Goal: Understand site structure: Understand site structure

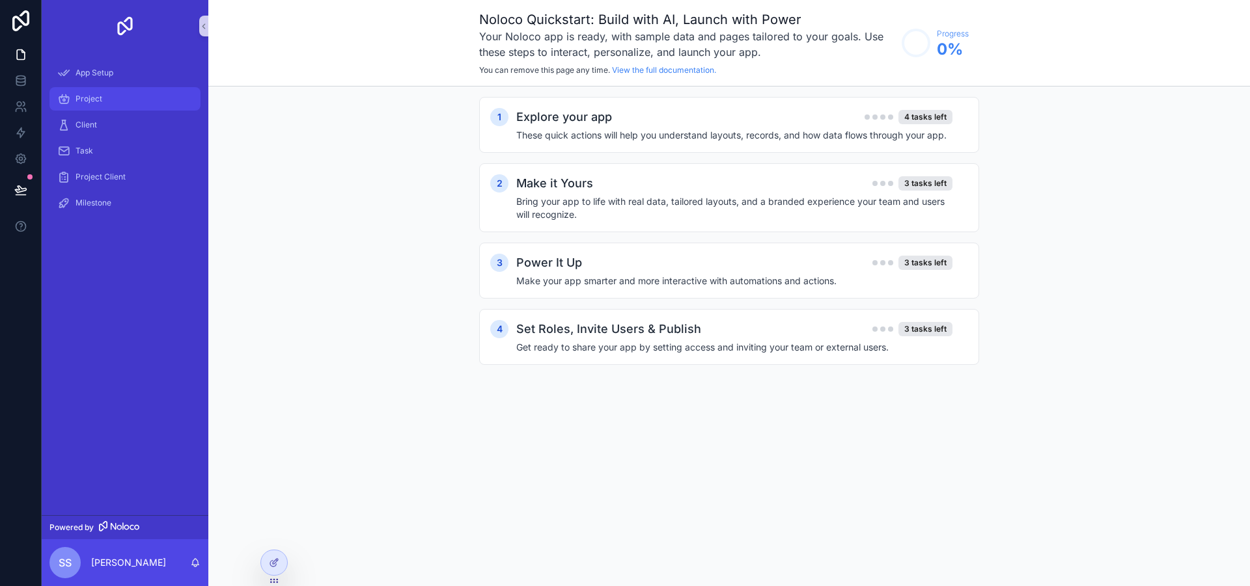
click at [102, 93] on div "Project" at bounding box center [124, 99] width 135 height 21
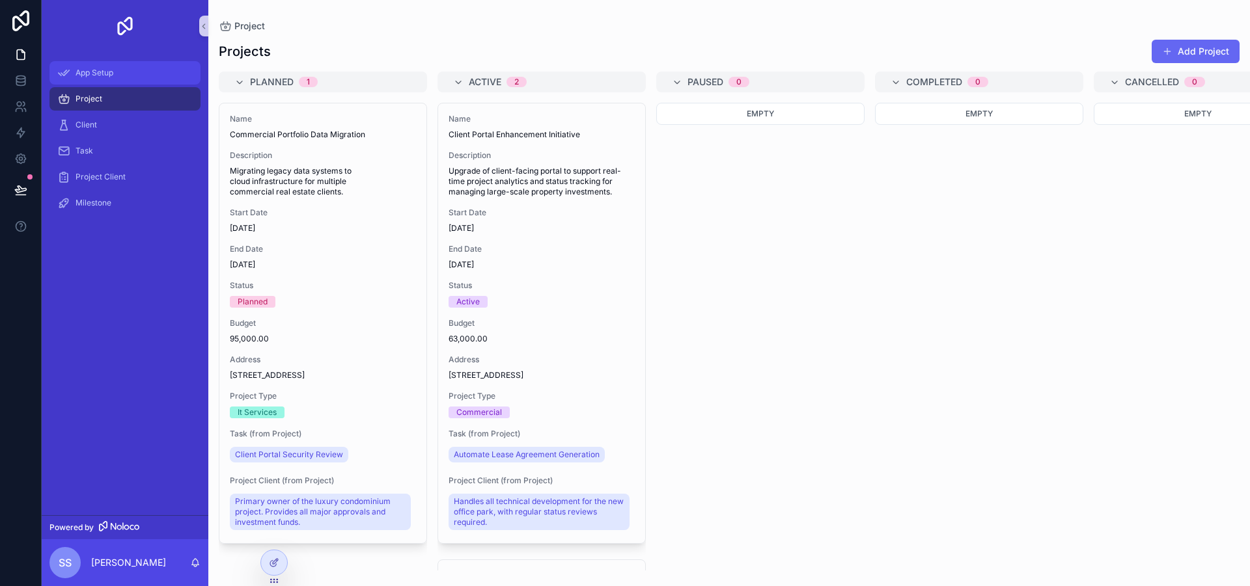
click at [109, 73] on span "App Setup" at bounding box center [94, 73] width 38 height 10
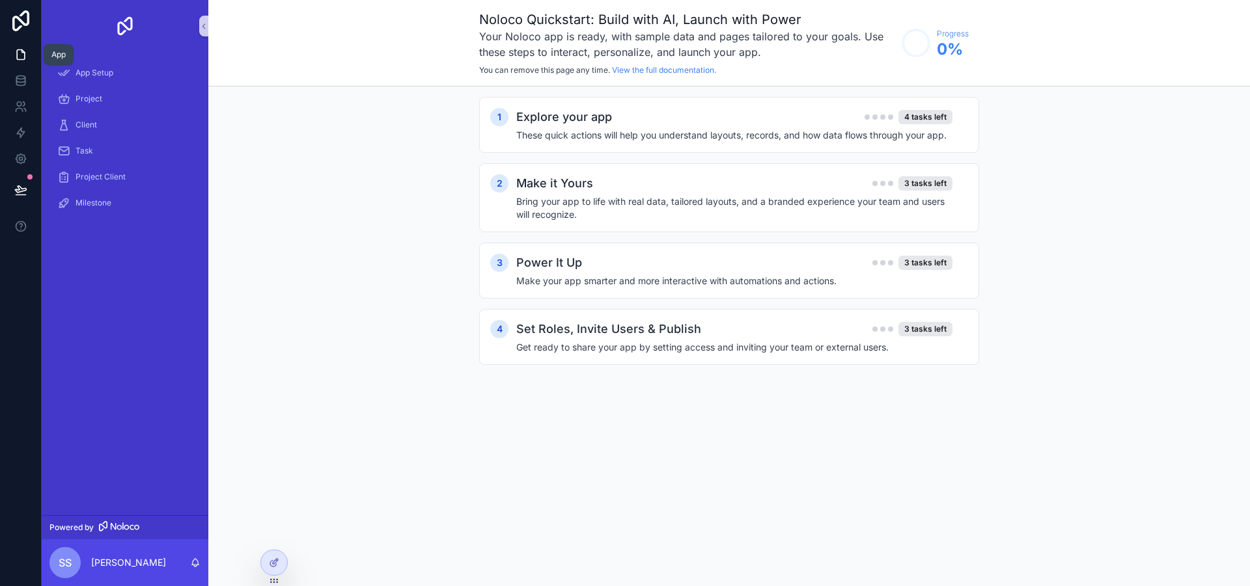
click at [18, 57] on icon at bounding box center [20, 54] width 13 height 13
click at [848, 131] on h4 "These quick actions will help you understand layouts, records, and how data flo…" at bounding box center [734, 135] width 436 height 13
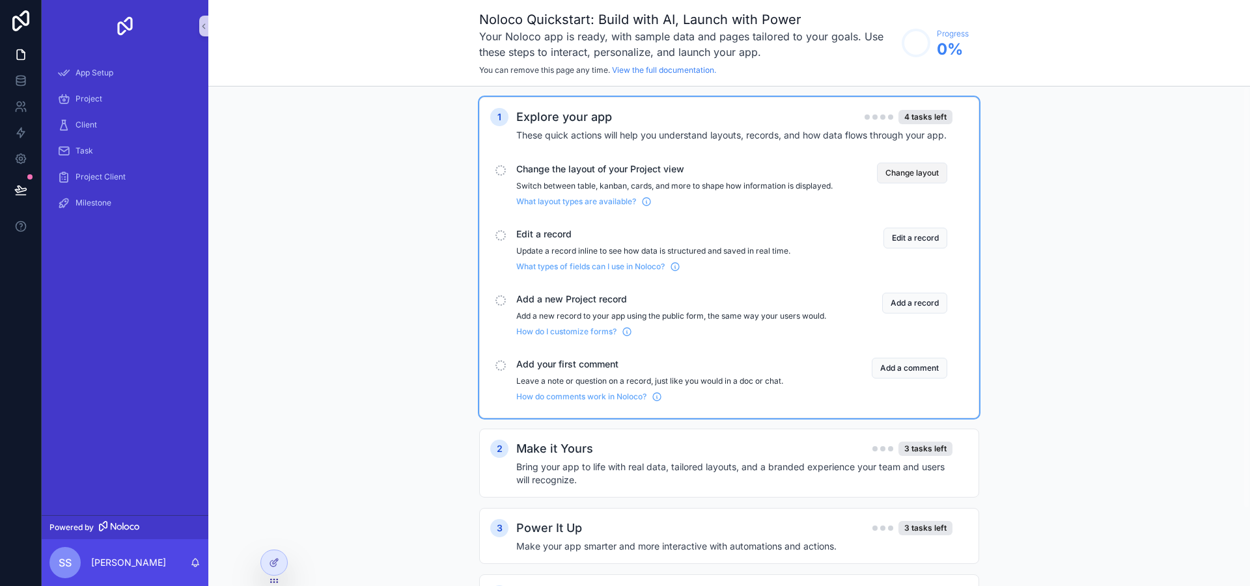
click at [922, 170] on button "Change layout" at bounding box center [912, 173] width 70 height 21
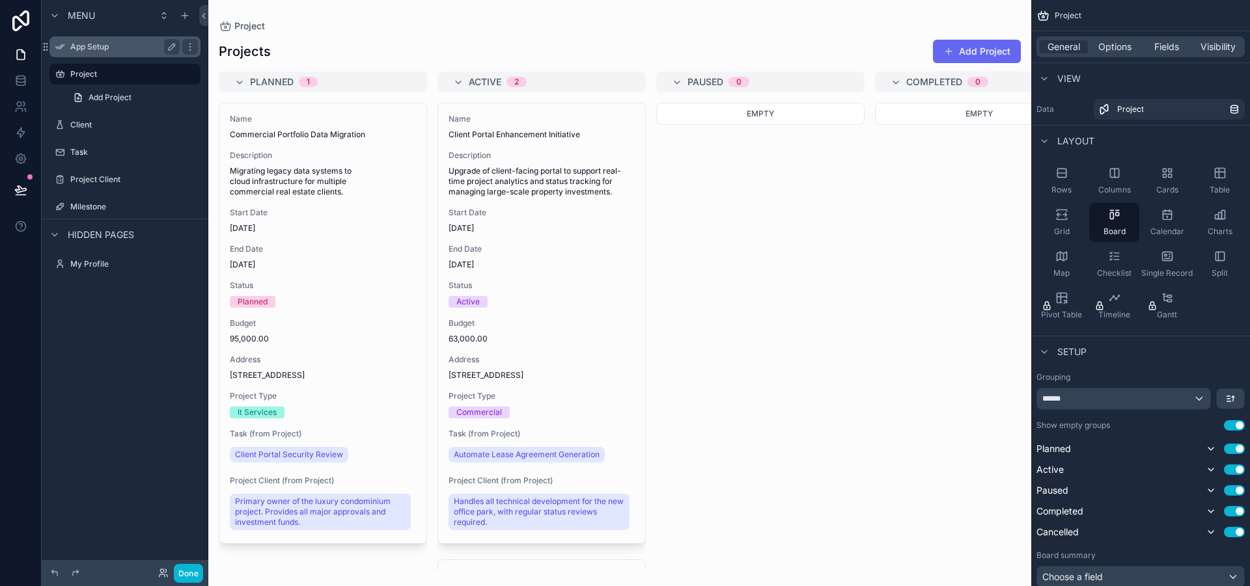
click at [86, 47] on label "App Setup" at bounding box center [122, 47] width 104 height 10
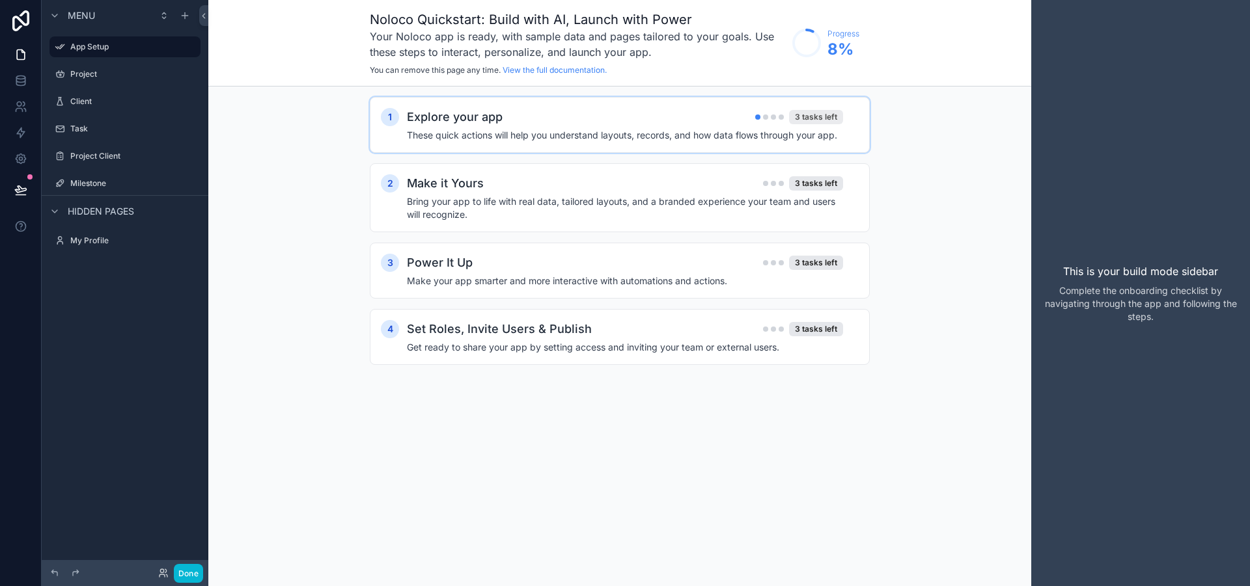
click at [819, 118] on div "3 tasks left" at bounding box center [816, 117] width 54 height 14
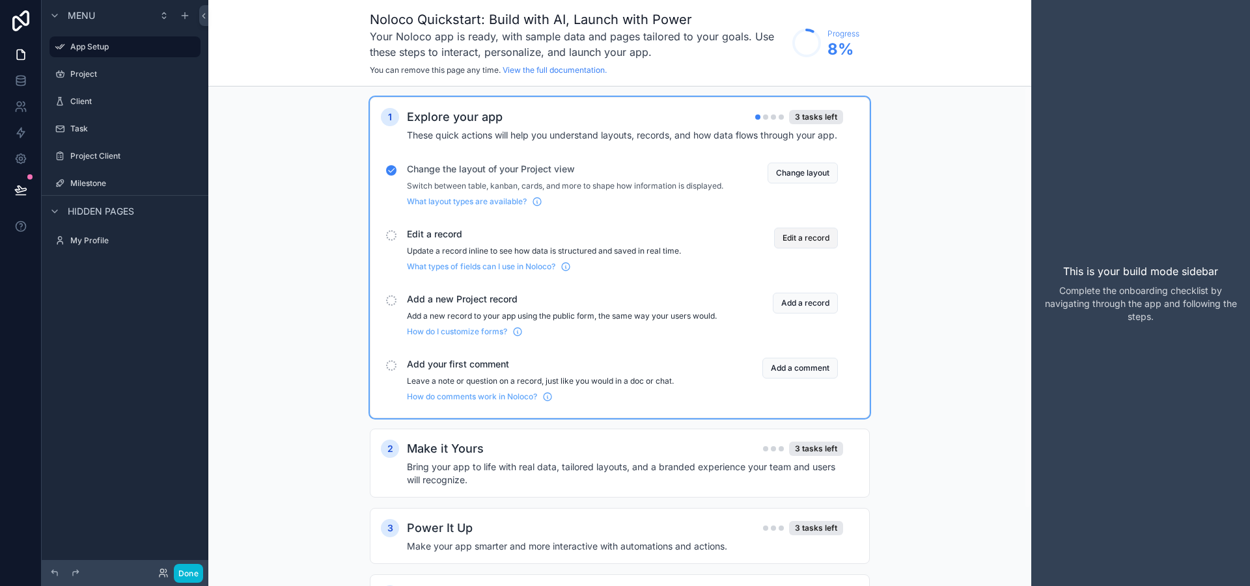
click at [804, 247] on button "Edit a record" at bounding box center [806, 238] width 64 height 21
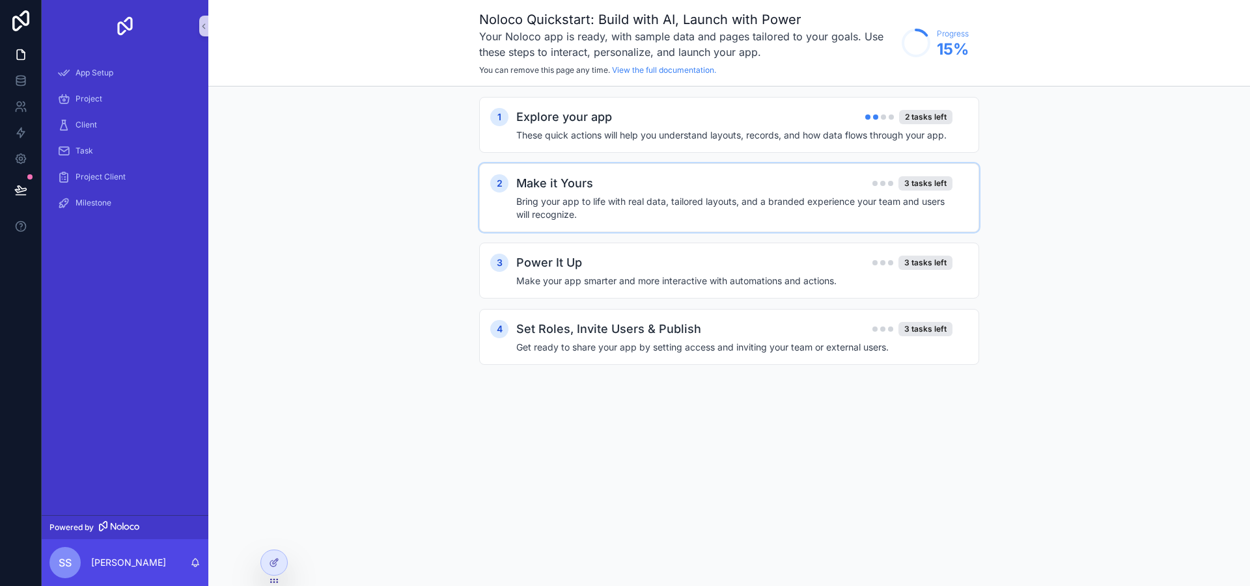
click at [923, 174] on div "Make it Yours 3 tasks left" at bounding box center [734, 183] width 436 height 18
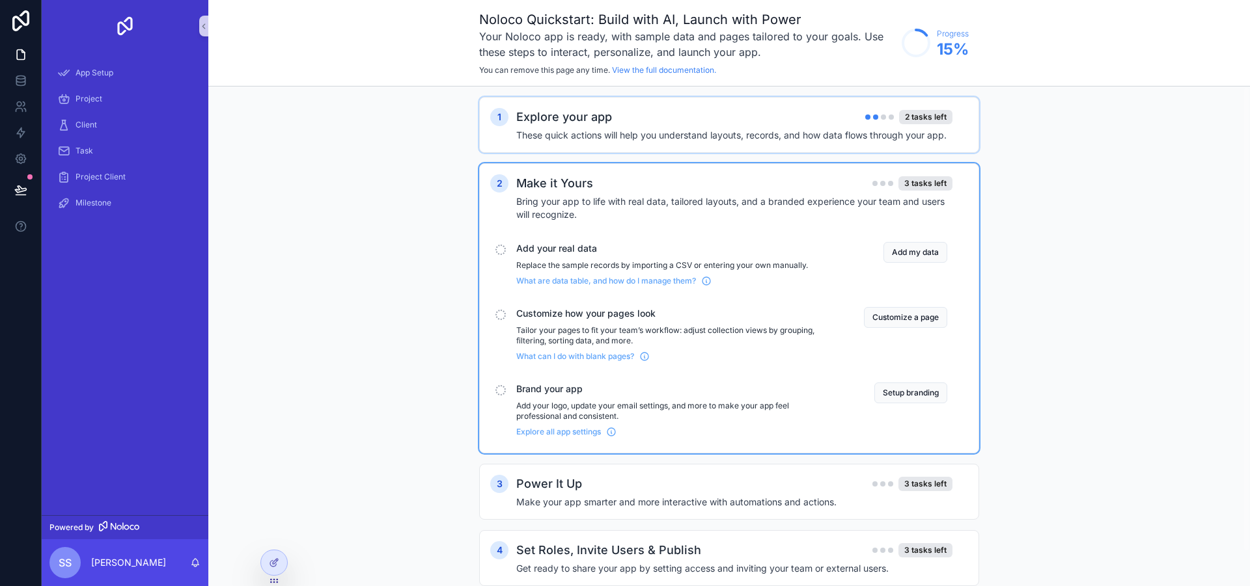
click at [855, 131] on h4 "These quick actions will help you understand layouts, records, and how data flo…" at bounding box center [734, 135] width 436 height 13
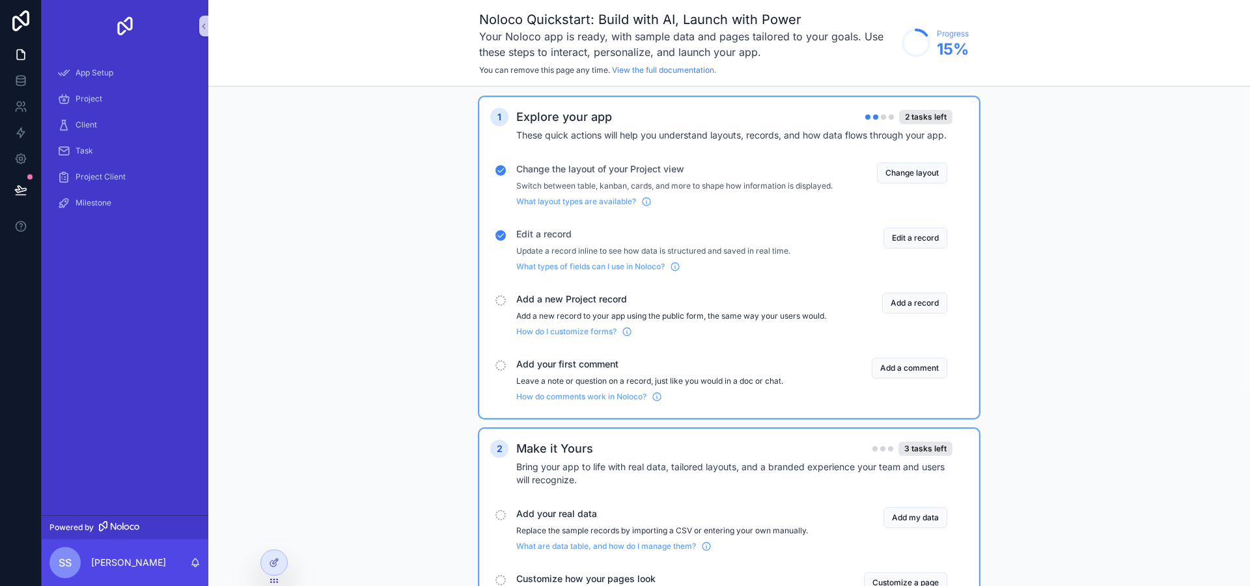
click at [629, 317] on div "Add a new Project record Add a new record to your app using the public form, th…" at bounding box center [674, 315] width 316 height 44
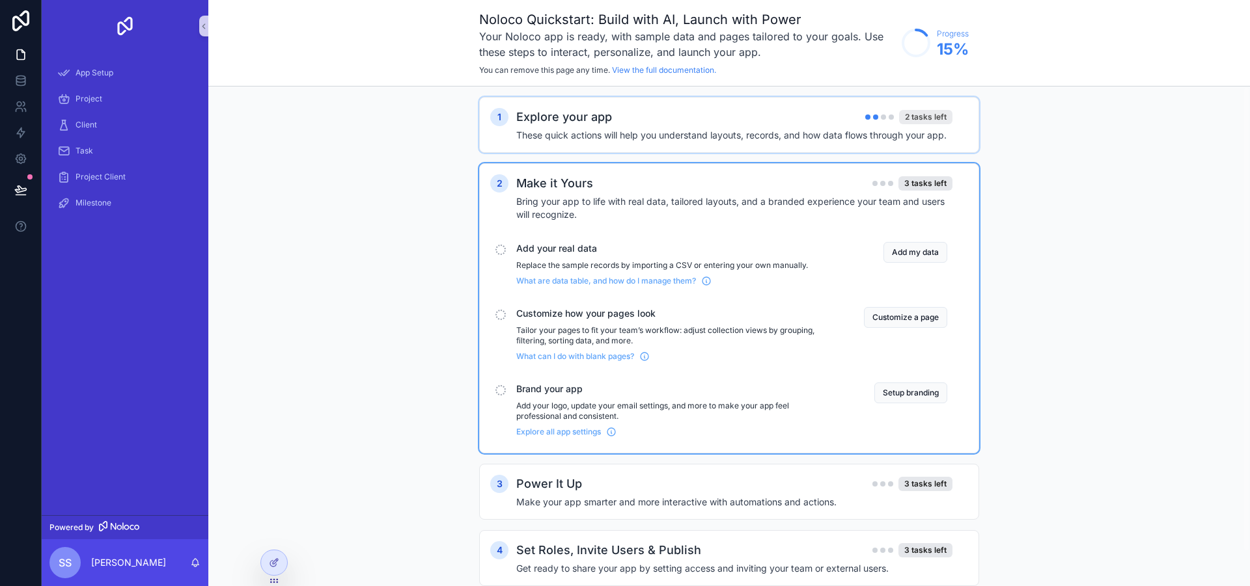
click at [903, 114] on div "2 tasks left" at bounding box center [925, 117] width 53 height 14
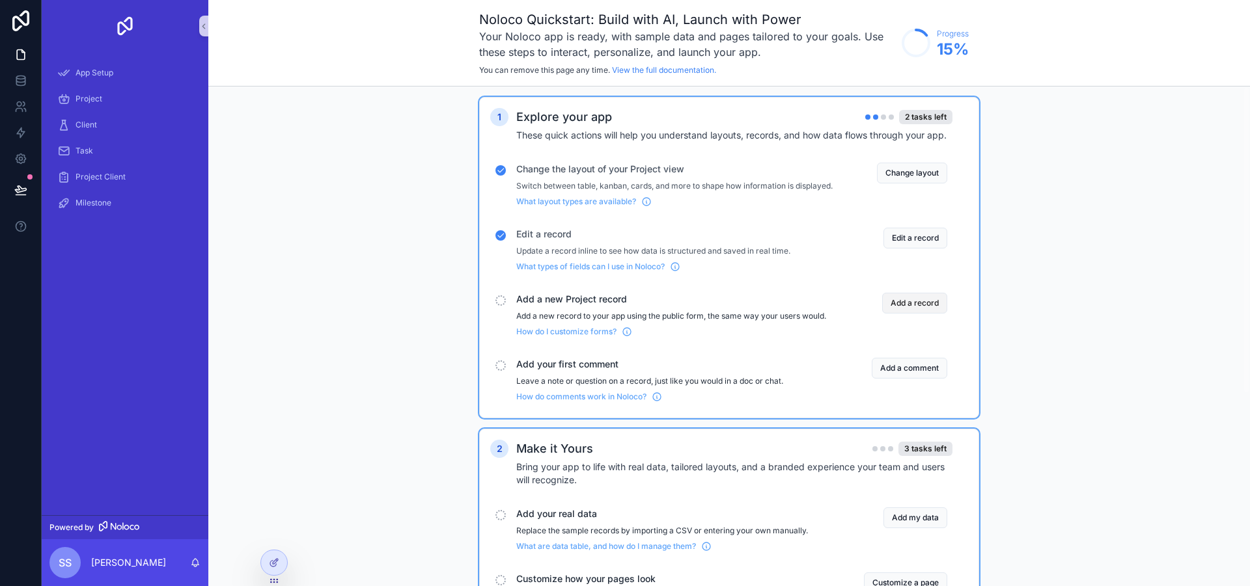
click at [922, 314] on button "Add a record" at bounding box center [914, 303] width 65 height 21
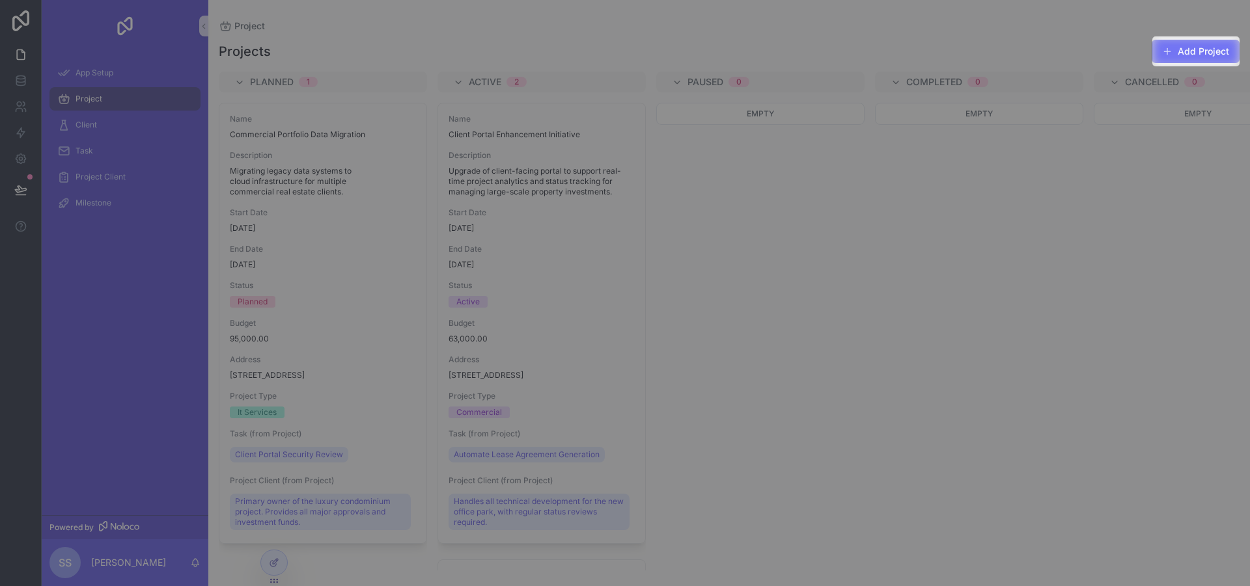
click at [1210, 51] on button "Add Project" at bounding box center [1195, 51] width 88 height 23
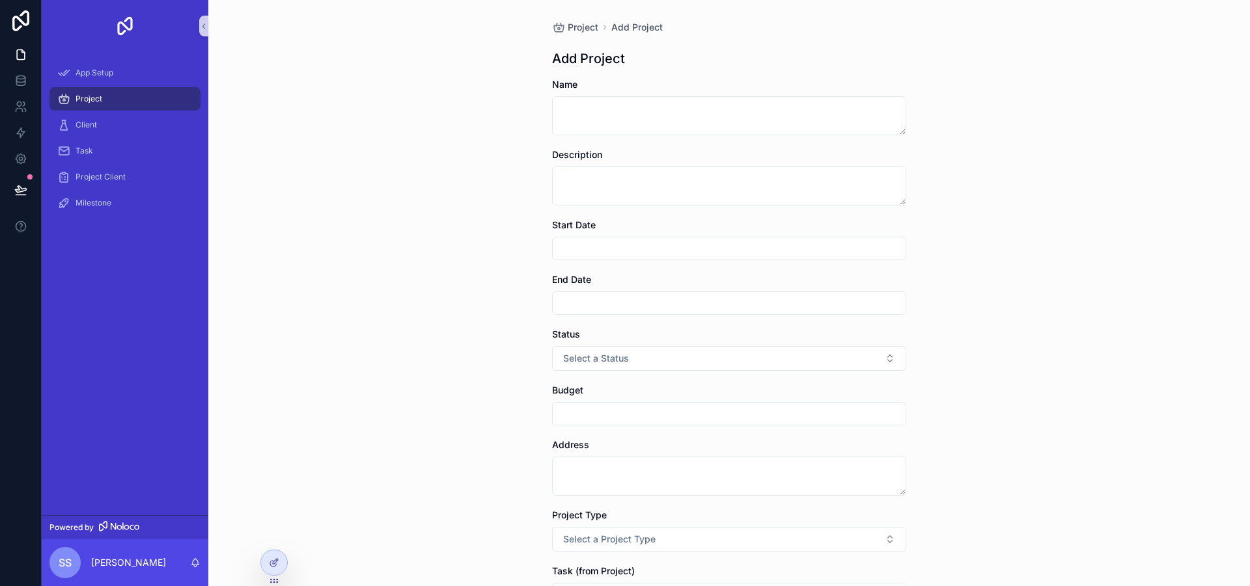
click at [310, 123] on div "Project Add Project Add Project Name Description Start Date End Date Status Sel…" at bounding box center [728, 293] width 1041 height 586
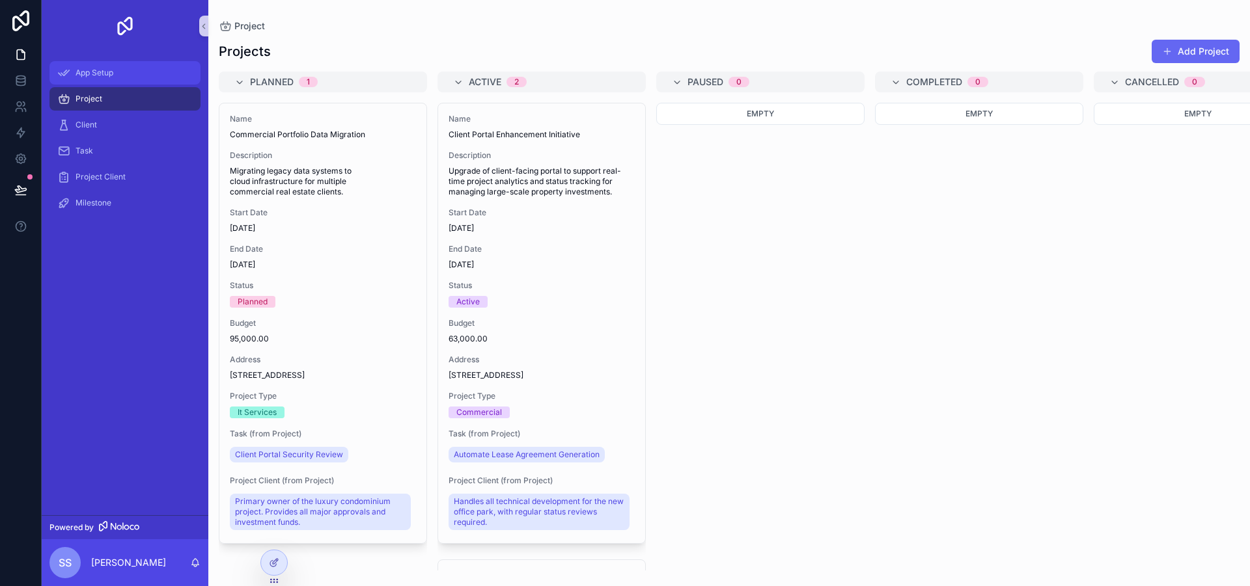
click at [96, 64] on div "App Setup" at bounding box center [124, 72] width 135 height 21
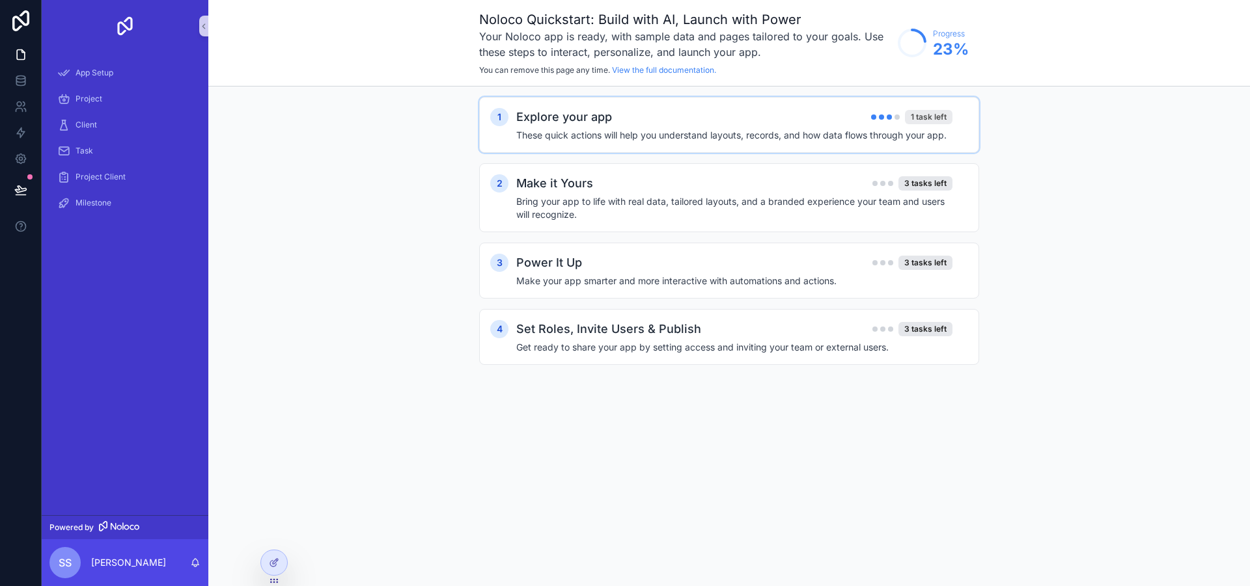
click at [925, 118] on div "1 task left" at bounding box center [929, 117] width 48 height 14
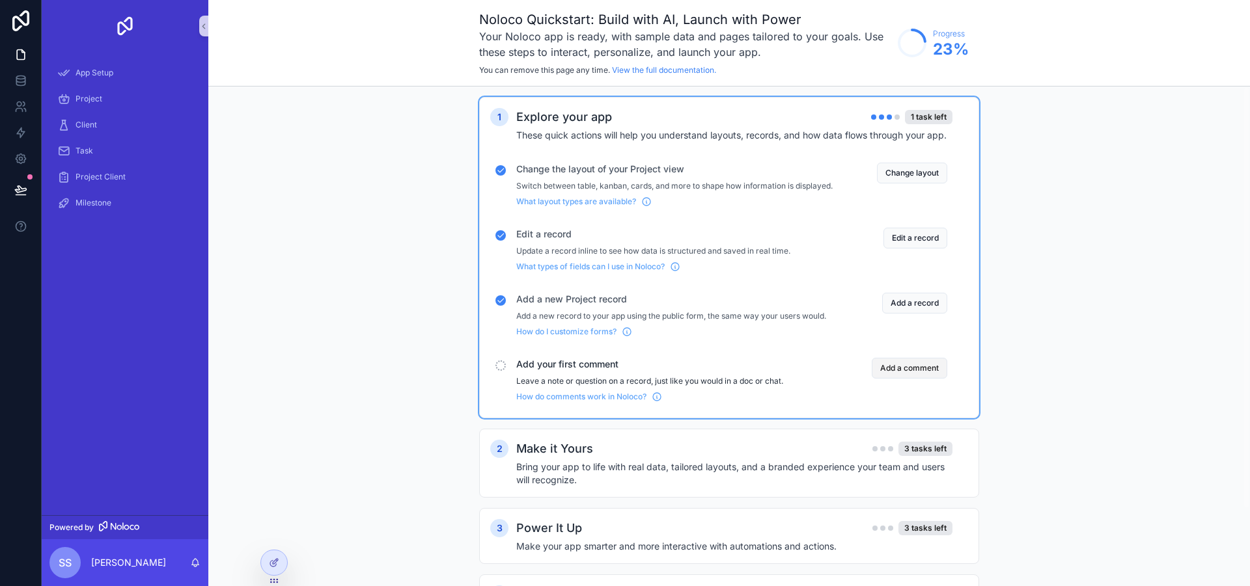
click at [931, 378] on button "Add a comment" at bounding box center [908, 368] width 75 height 21
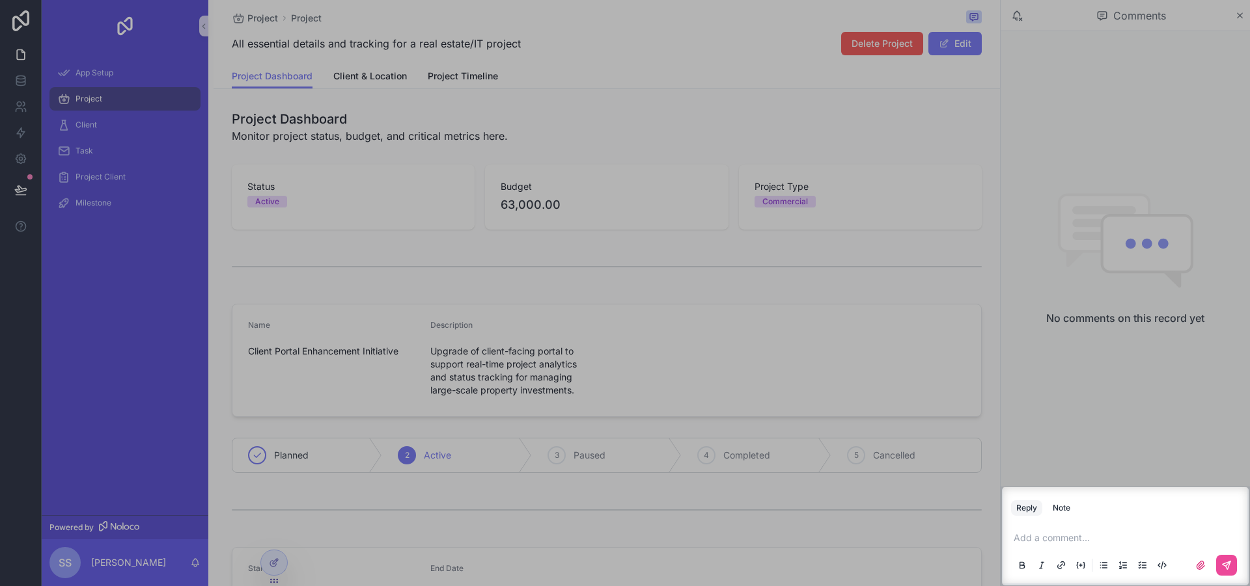
click at [610, 125] on div at bounding box center [625, 243] width 1250 height 487
click at [125, 103] on div at bounding box center [625, 243] width 1250 height 487
click at [124, 103] on div at bounding box center [625, 243] width 1250 height 487
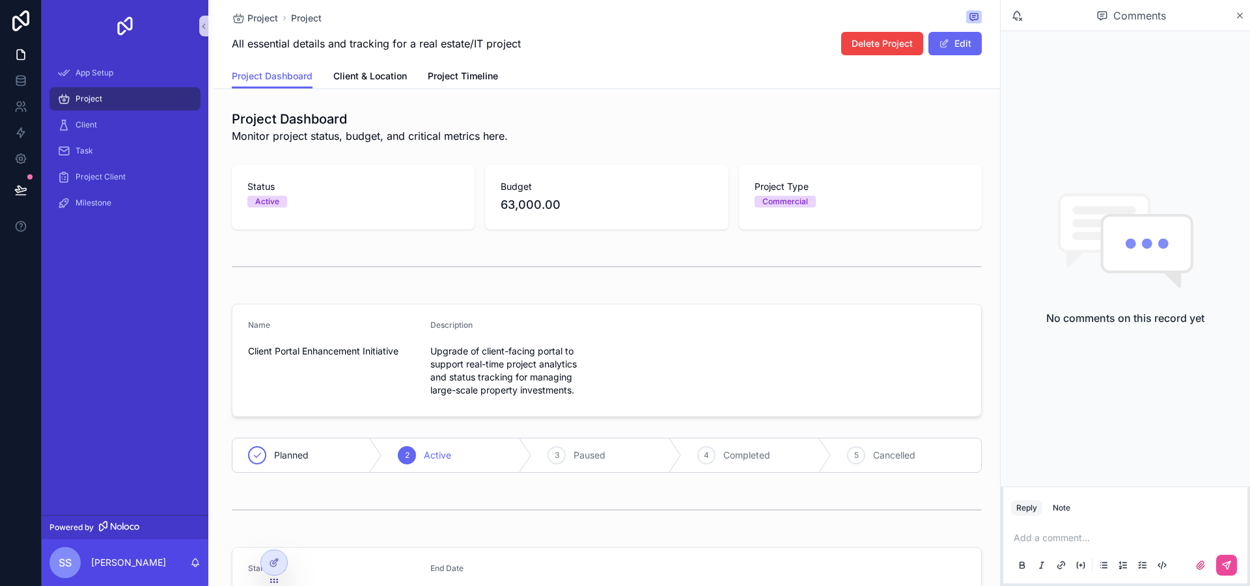
click at [118, 101] on div "Project" at bounding box center [124, 99] width 135 height 21
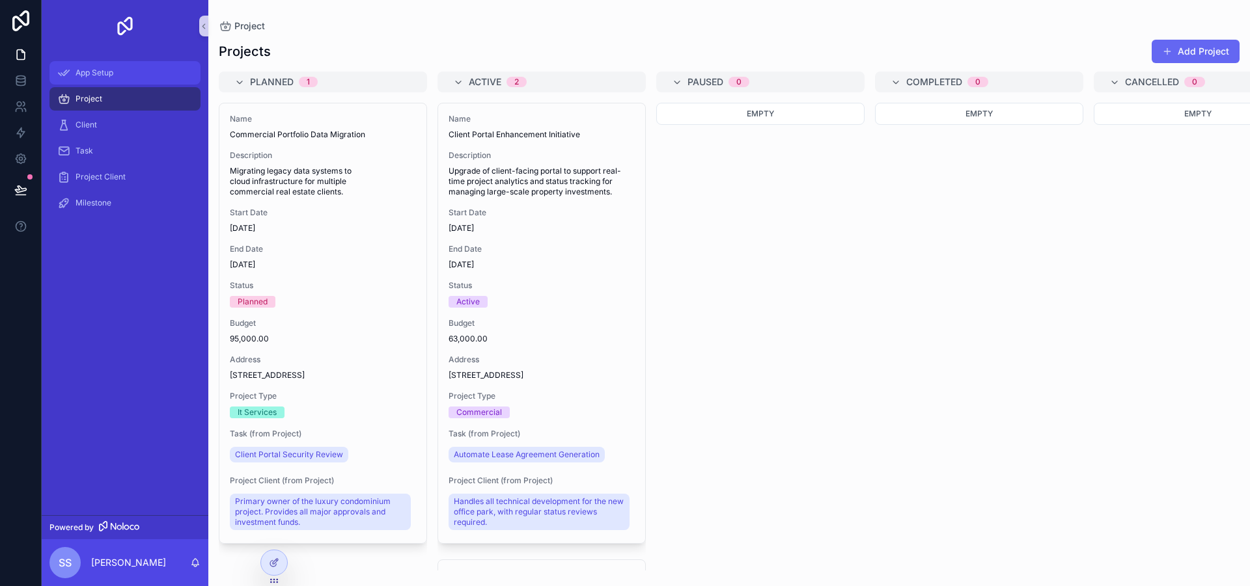
click at [90, 66] on div "App Setup" at bounding box center [124, 72] width 135 height 21
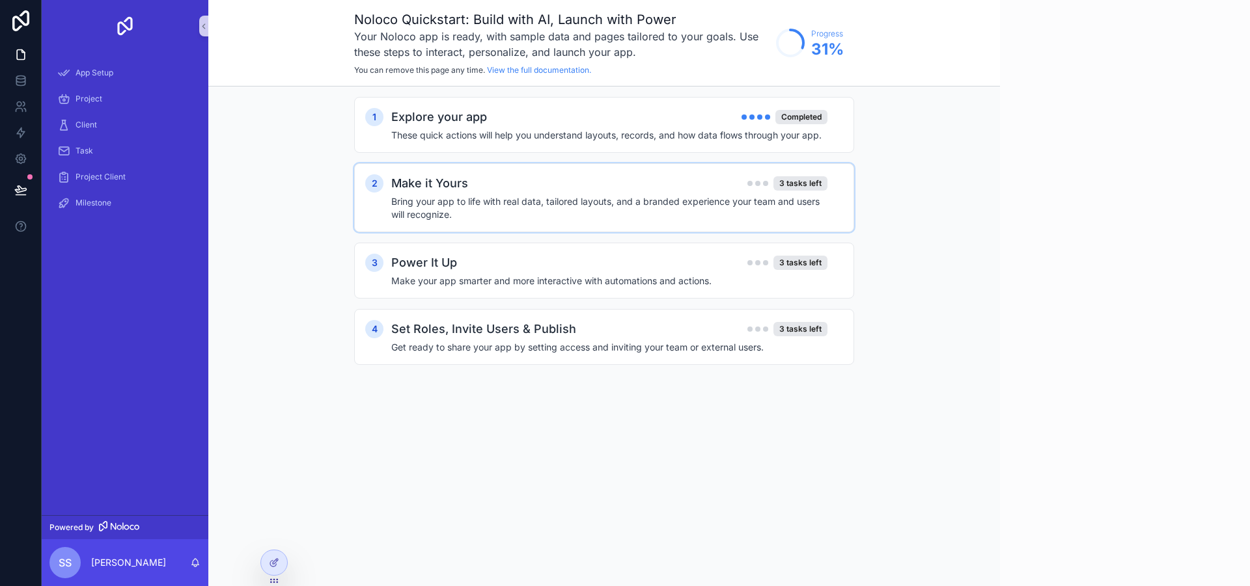
click at [735, 190] on div "Make it Yours 3 tasks left" at bounding box center [609, 183] width 436 height 18
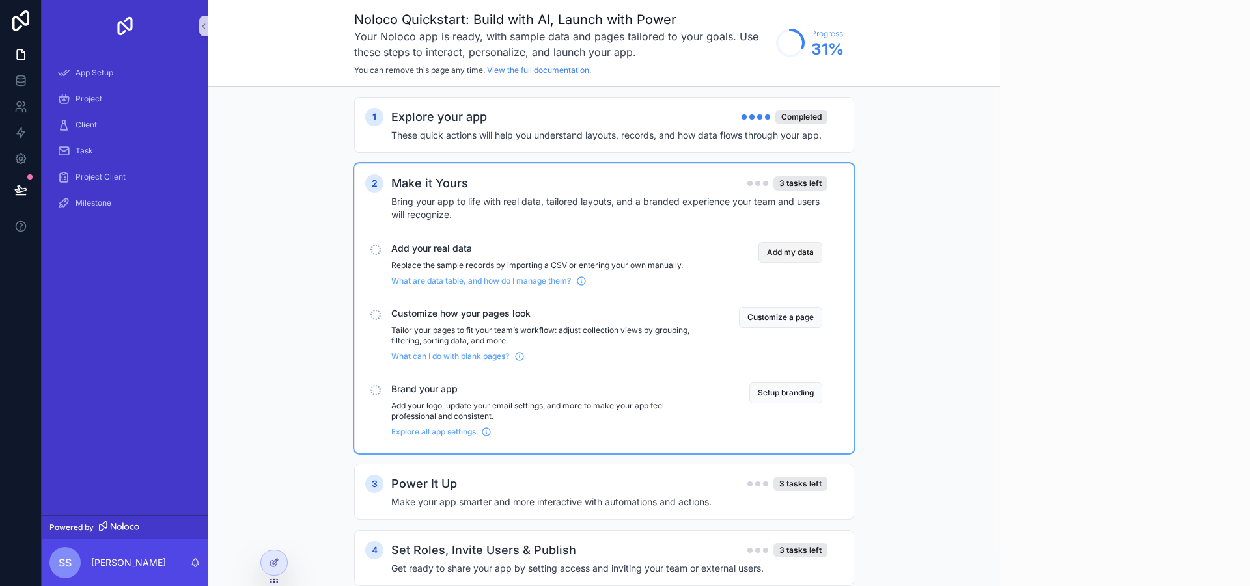
click at [780, 254] on button "Add my data" at bounding box center [790, 252] width 64 height 21
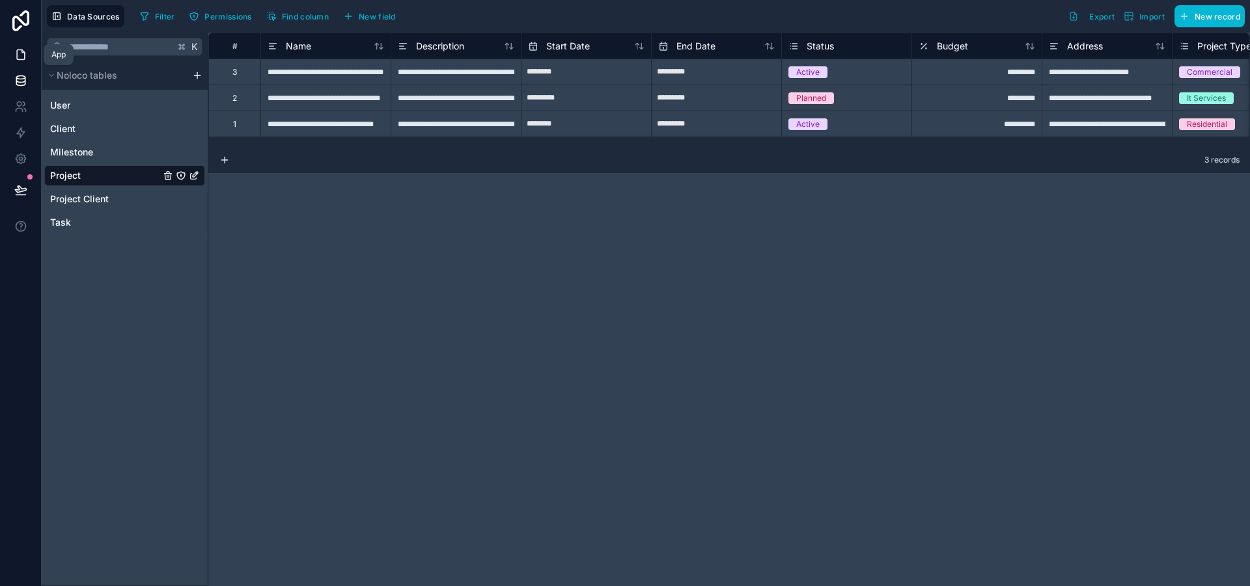
click at [12, 52] on link at bounding box center [20, 55] width 41 height 26
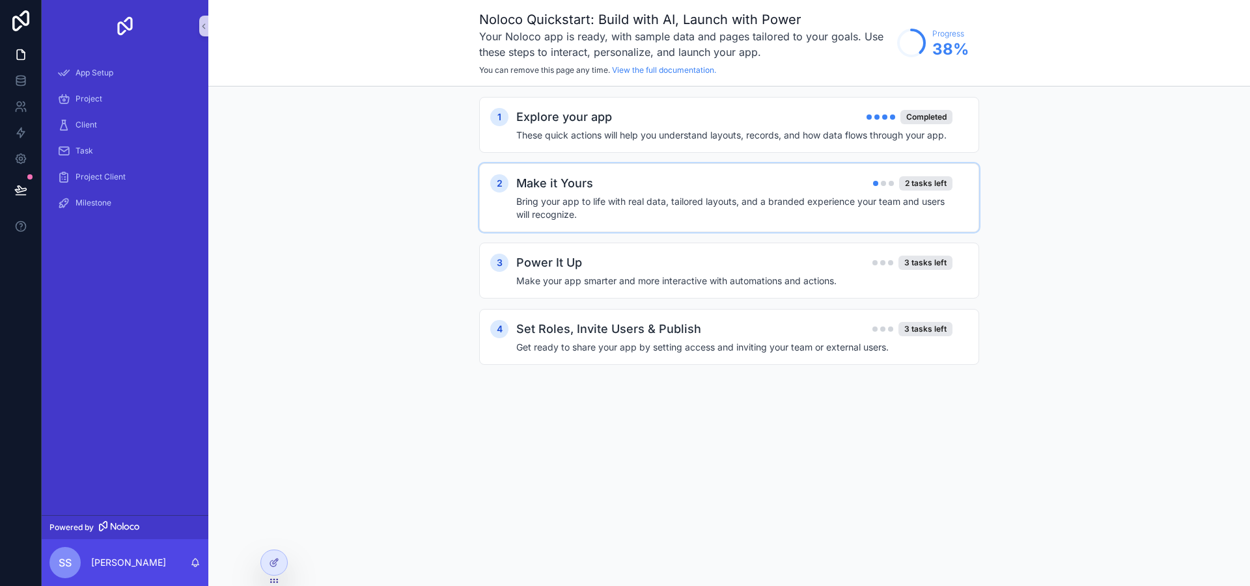
click at [784, 183] on div "Make it Yours 2 tasks left" at bounding box center [734, 183] width 436 height 18
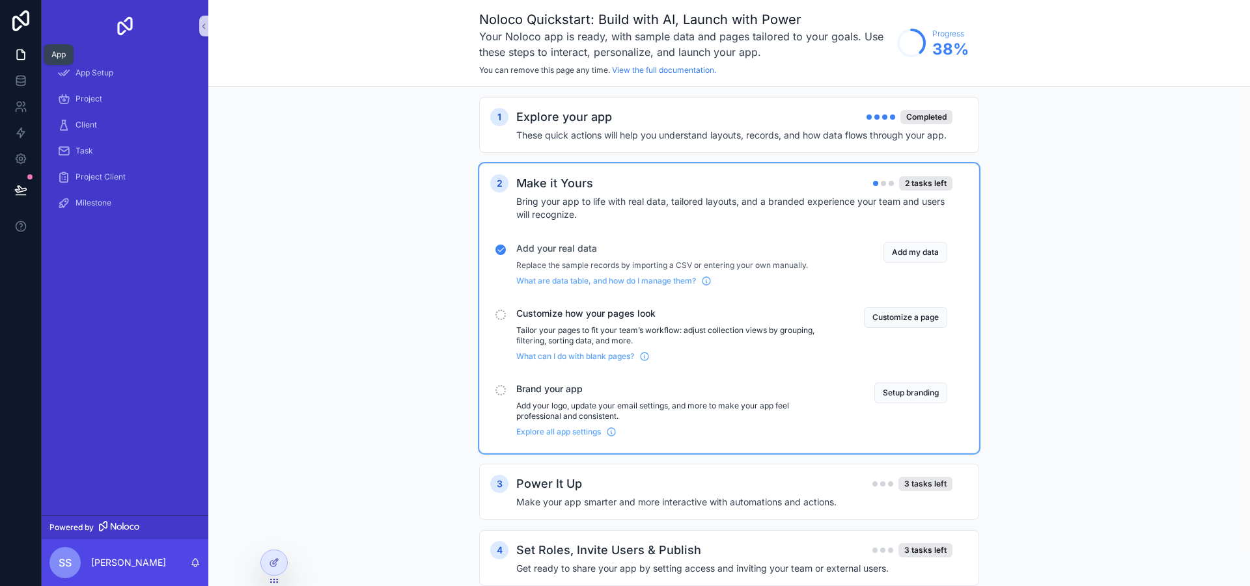
click at [20, 60] on icon at bounding box center [21, 55] width 8 height 10
click at [103, 78] on div "App Setup" at bounding box center [124, 72] width 135 height 21
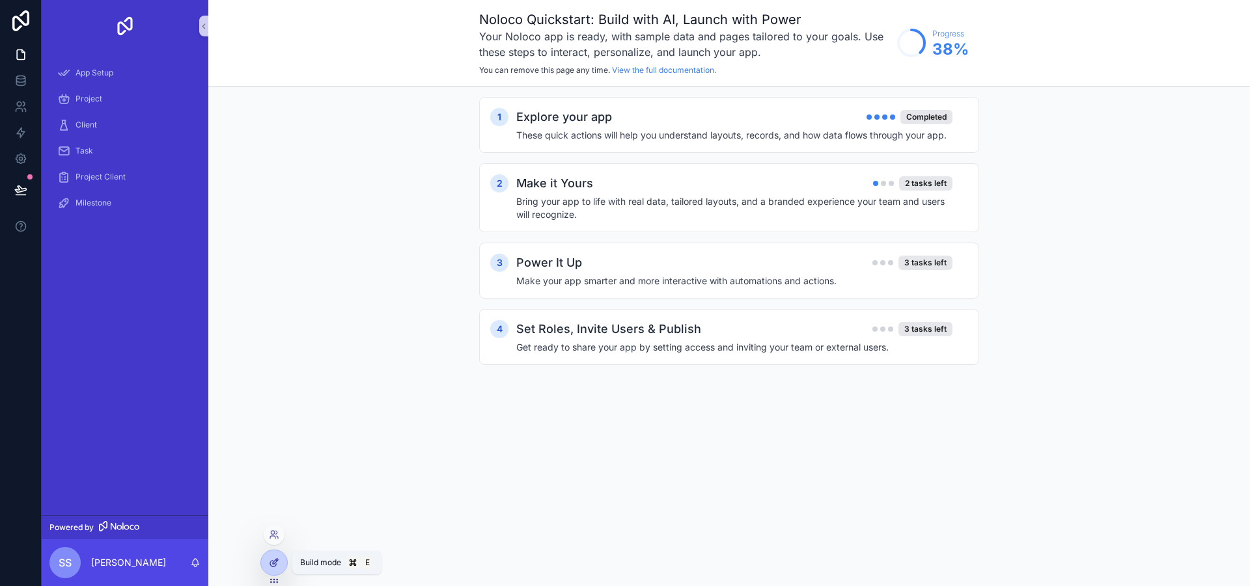
click at [269, 563] on icon at bounding box center [274, 563] width 10 height 10
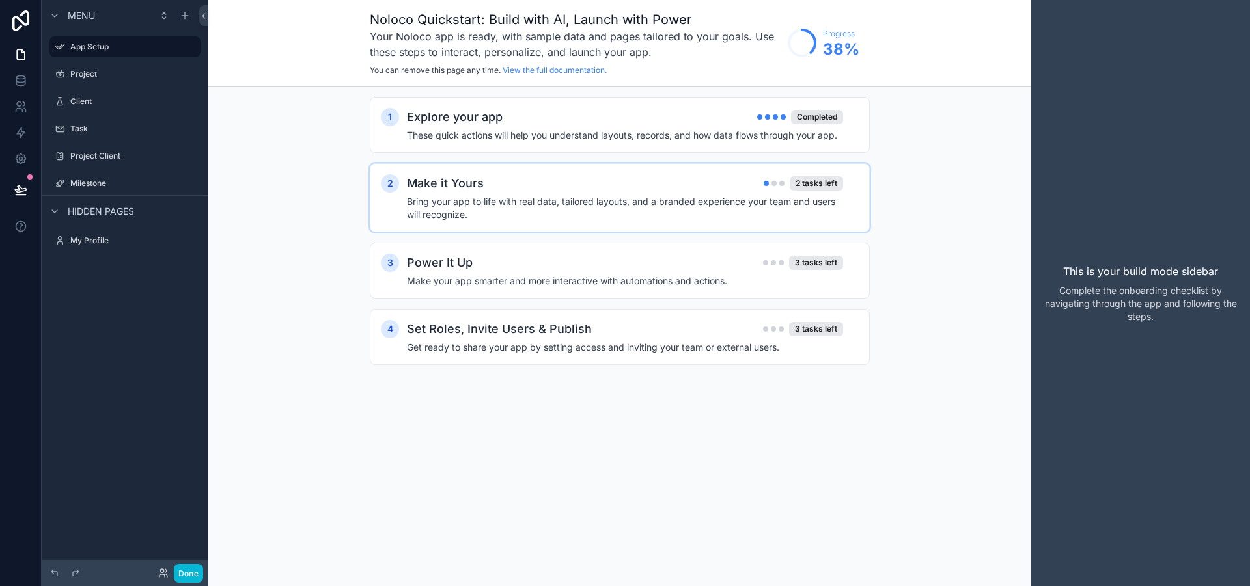
click at [708, 187] on div "Make it Yours 2 tasks left" at bounding box center [625, 183] width 436 height 18
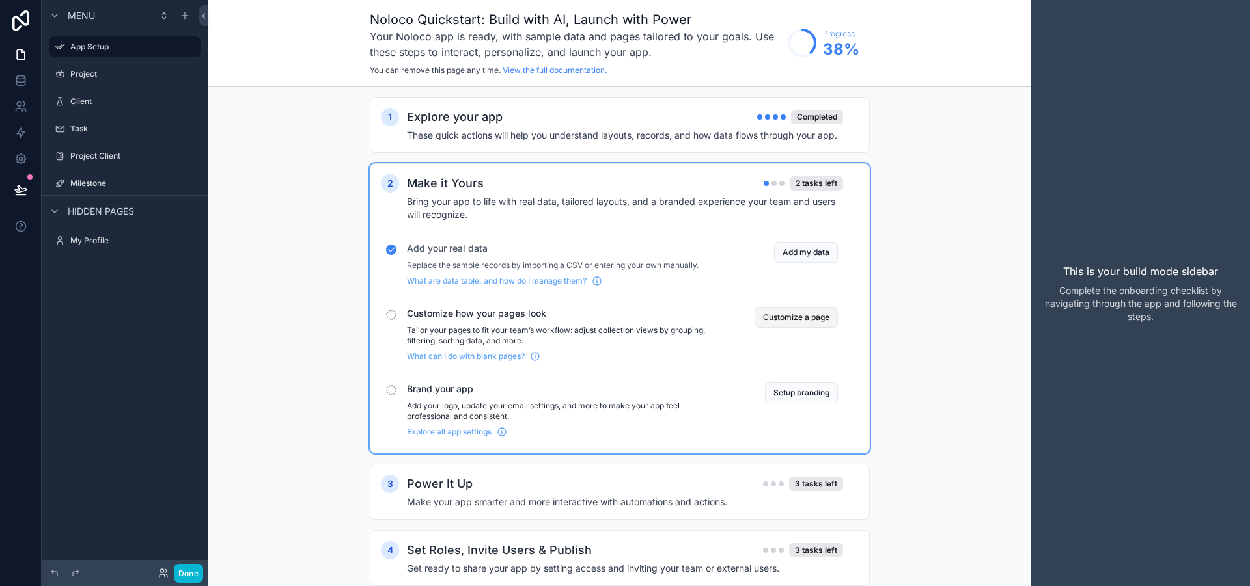
click at [797, 320] on button "Customize a page" at bounding box center [795, 317] width 83 height 21
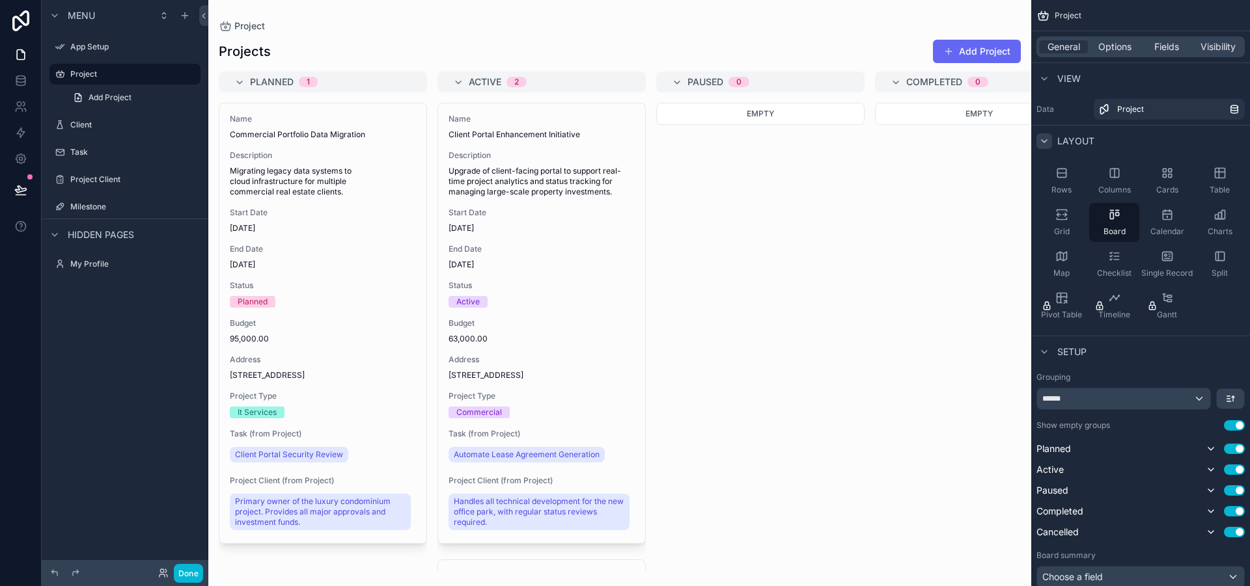
click at [1046, 144] on icon "scrollable content" at bounding box center [1044, 141] width 10 height 10
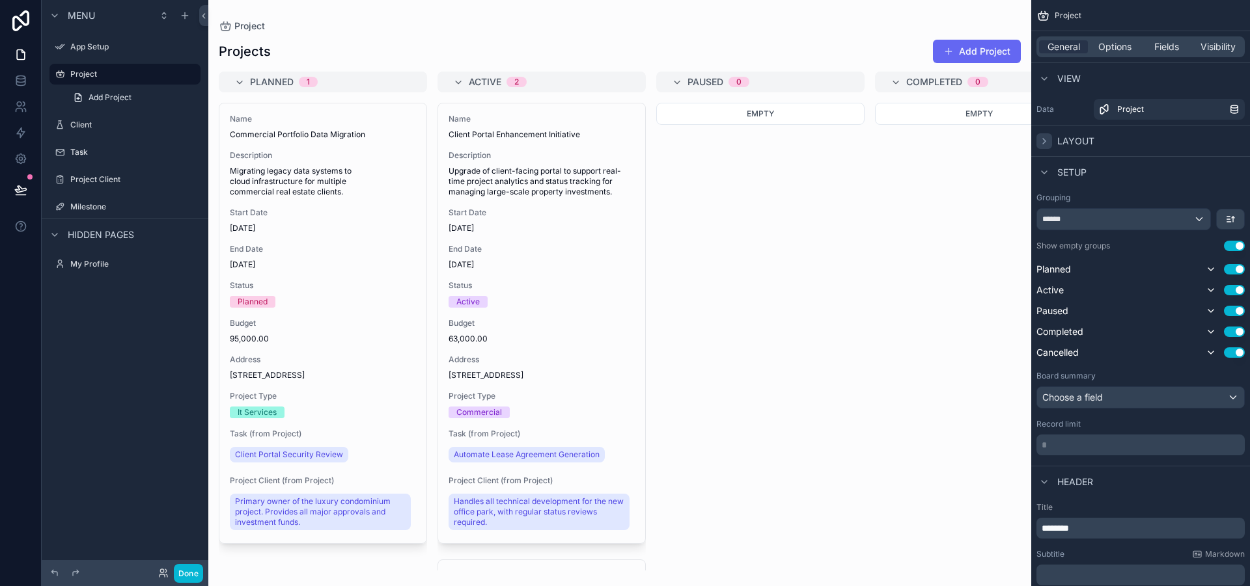
click at [1046, 180] on div "Setup" at bounding box center [1140, 171] width 219 height 31
click at [1046, 176] on icon "scrollable content" at bounding box center [1044, 172] width 10 height 10
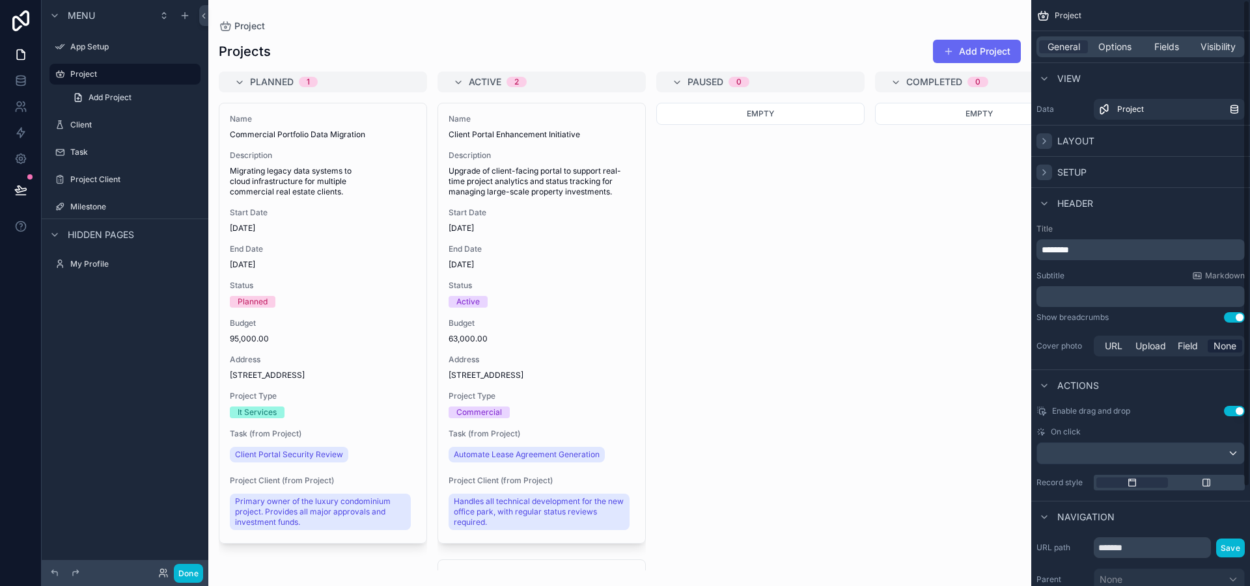
click at [1046, 176] on icon "scrollable content" at bounding box center [1044, 172] width 10 height 10
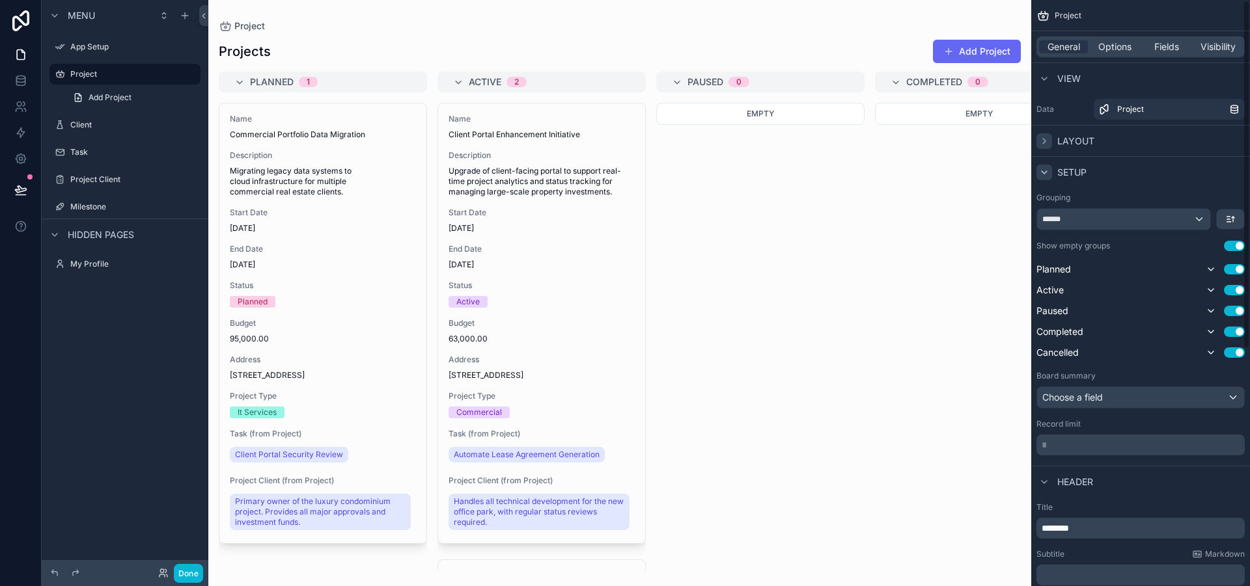
click at [1048, 138] on icon "scrollable content" at bounding box center [1044, 141] width 10 height 10
